Goal: Information Seeking & Learning: Learn about a topic

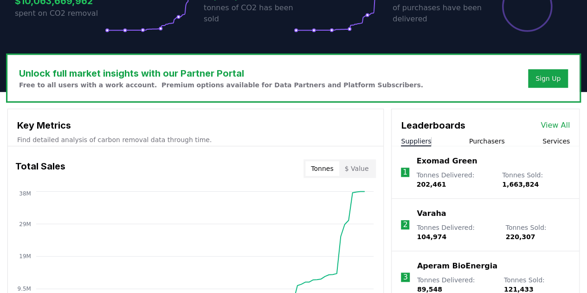
scroll to position [232, 0]
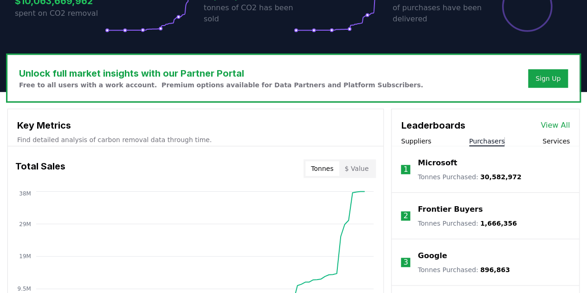
click at [484, 138] on button "Purchasers" at bounding box center [487, 140] width 36 height 9
click at [559, 128] on link "View All" at bounding box center [554, 125] width 29 height 11
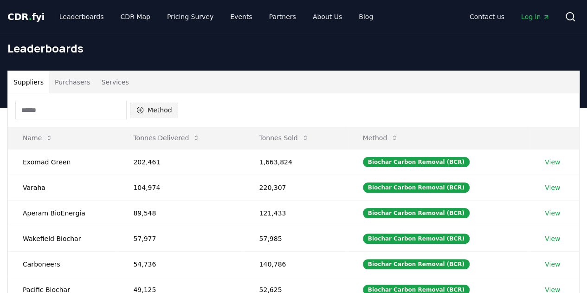
click at [136, 108] on icon "button" at bounding box center [139, 109] width 7 height 7
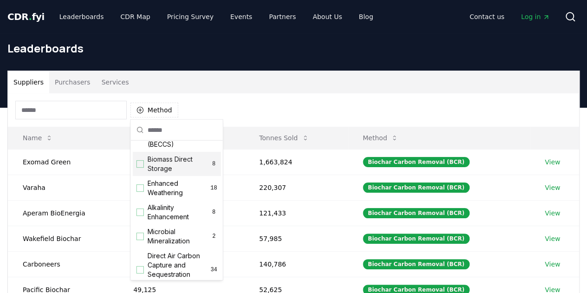
scroll to position [278, 0]
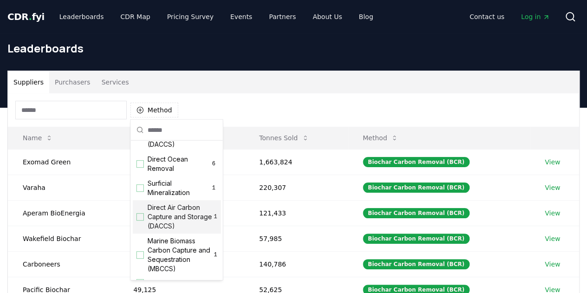
click at [141, 220] on div "Suggestions" at bounding box center [139, 216] width 7 height 7
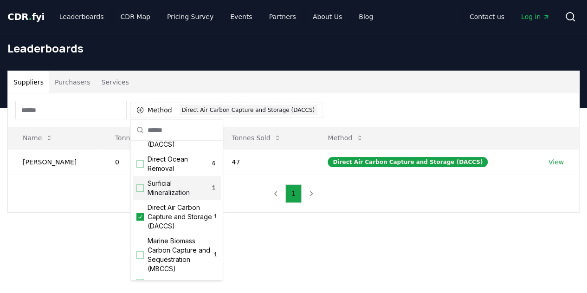
click at [300, 242] on div "Suppliers Purchasers Services Method 1 Direct Air Carbon Capture and Storage (D…" at bounding box center [293, 179] width 587 height 142
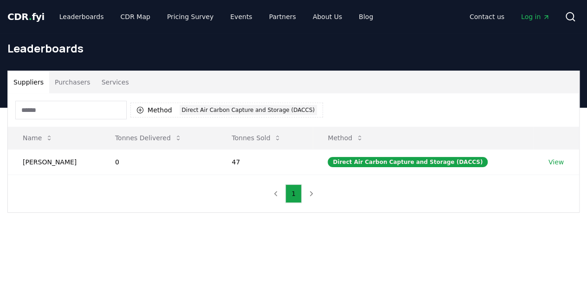
click at [84, 107] on input at bounding box center [70, 110] width 111 height 19
click at [32, 19] on span "CDR . fyi" at bounding box center [25, 16] width 37 height 11
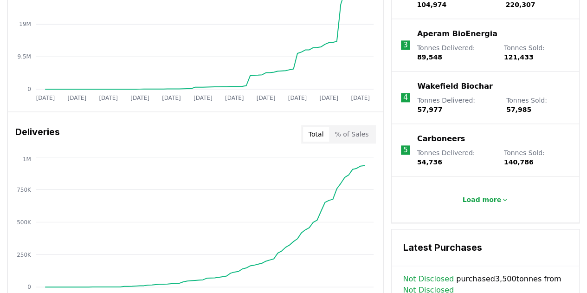
scroll to position [510, 0]
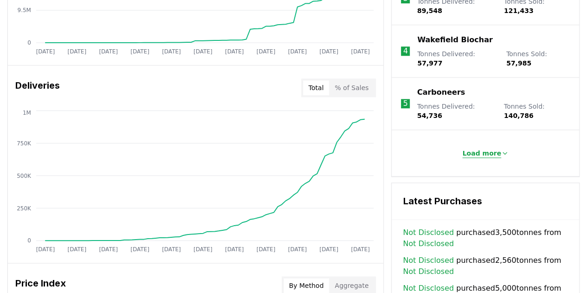
click at [501, 149] on icon at bounding box center [504, 152] width 7 height 7
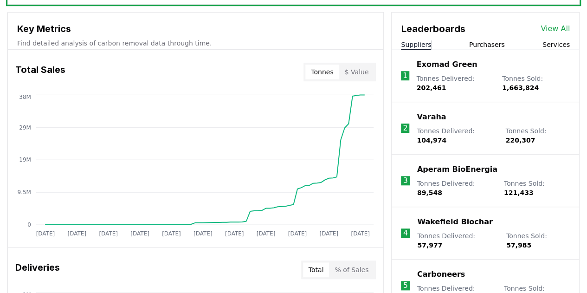
scroll to position [232, 0]
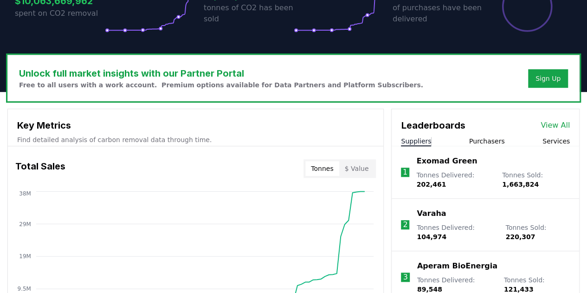
click at [547, 126] on link "View All" at bounding box center [554, 125] width 29 height 11
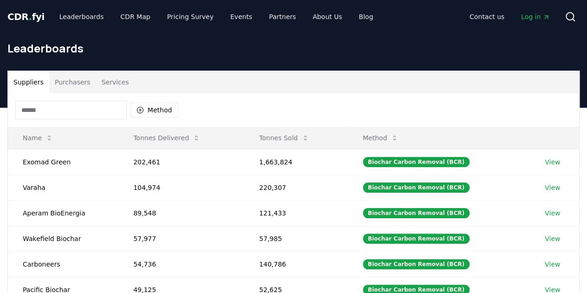
click at [100, 109] on input at bounding box center [70, 110] width 111 height 19
type input "*"
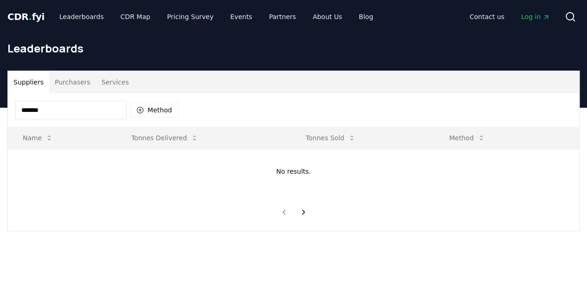
click at [26, 110] on input "*******" at bounding box center [70, 110] width 111 height 19
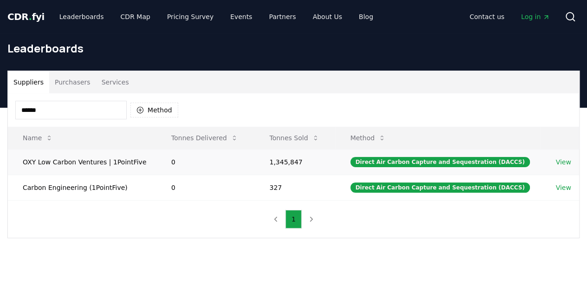
type input "******"
click at [557, 161] on link "View" at bounding box center [562, 161] width 15 height 9
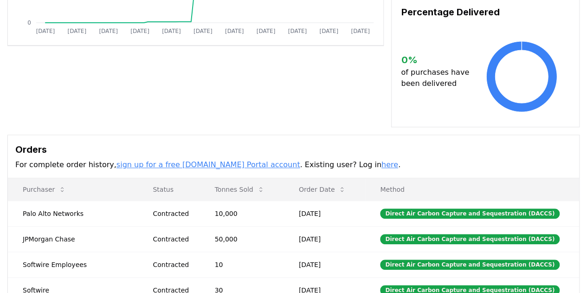
scroll to position [278, 0]
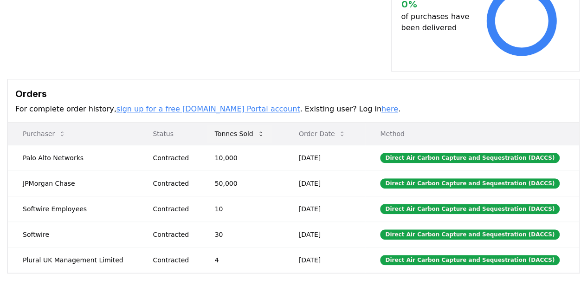
click at [250, 125] on button "Tonnes Sold" at bounding box center [239, 133] width 64 height 19
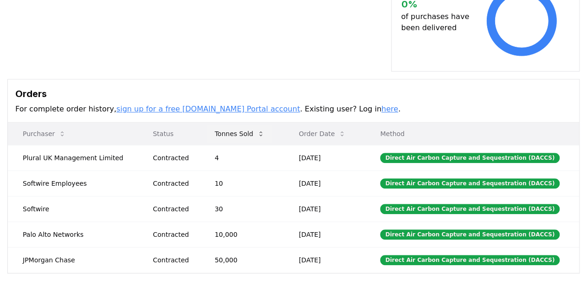
click at [249, 124] on button "Tonnes Sold" at bounding box center [239, 133] width 64 height 19
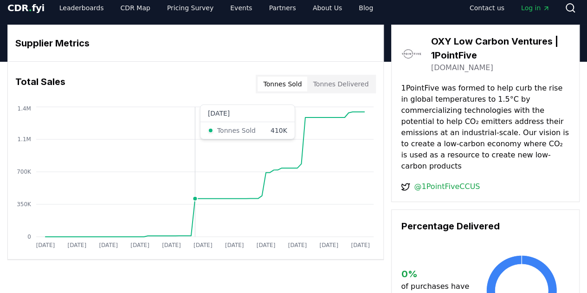
scroll to position [0, 0]
